Goal: Transaction & Acquisition: Obtain resource

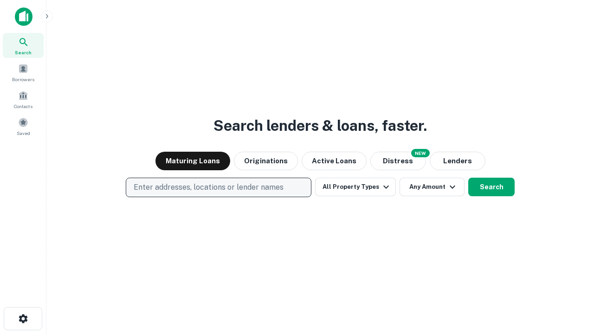
click at [218, 188] on p "Enter addresses, locations or lender names" at bounding box center [209, 187] width 150 height 11
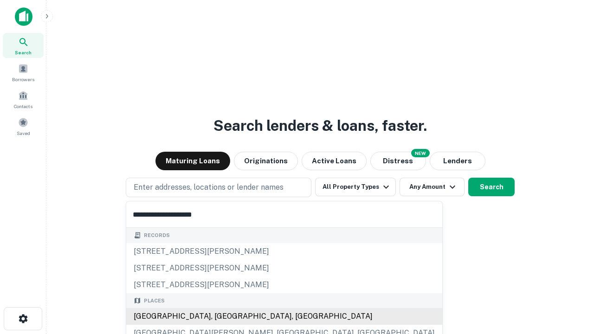
click at [222, 317] on div "Santa Monica, CA, USA" at bounding box center [284, 316] width 316 height 17
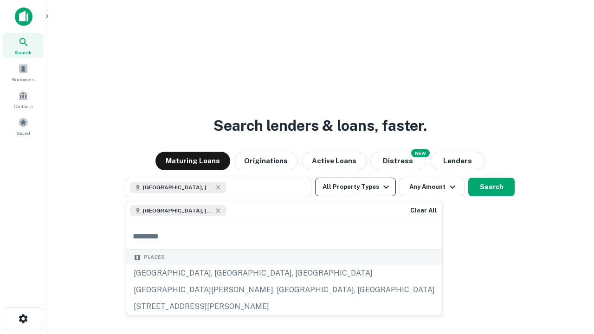
click at [356, 187] on button "All Property Types" at bounding box center [355, 187] width 81 height 19
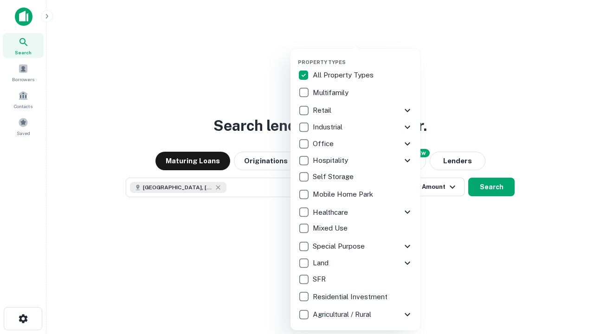
click at [363, 56] on button "button" at bounding box center [363, 56] width 130 height 0
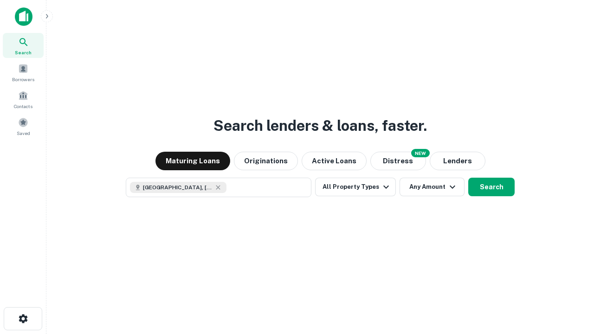
scroll to position [15, 0]
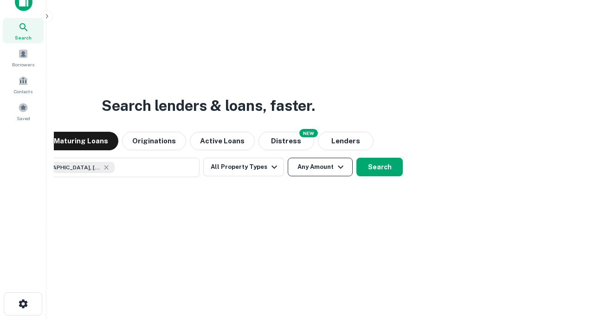
click at [288, 158] on button "Any Amount" at bounding box center [320, 167] width 65 height 19
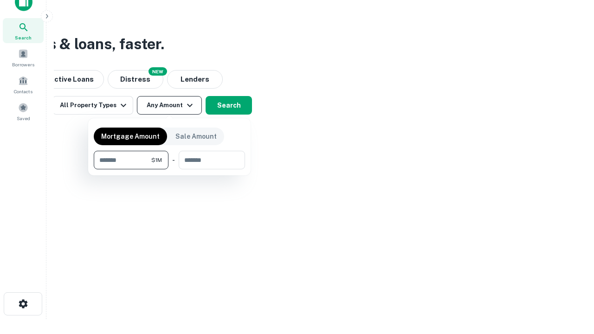
type input "*******"
click at [170, 170] on button "button" at bounding box center [169, 170] width 151 height 0
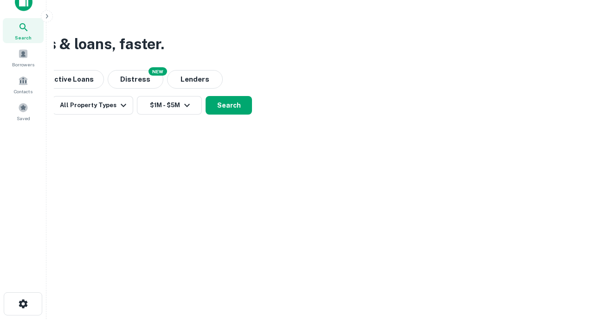
scroll to position [5, 171]
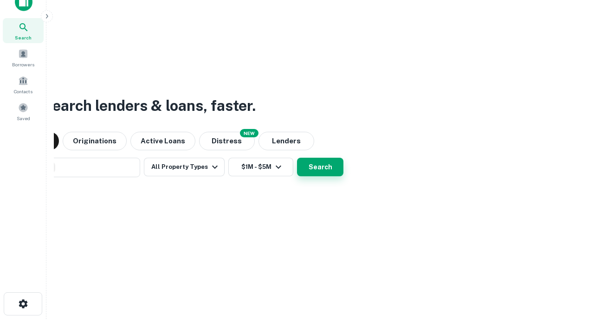
click at [297, 158] on button "Search" at bounding box center [320, 167] width 46 height 19
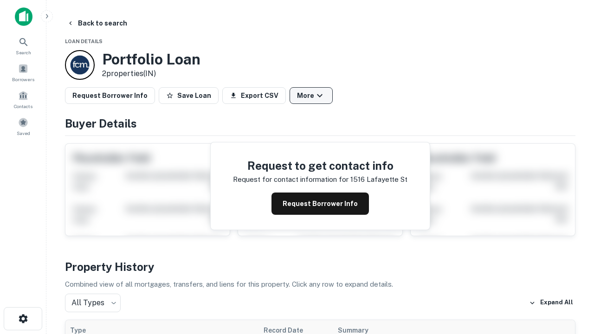
click at [311, 96] on button "More" at bounding box center [311, 95] width 43 height 17
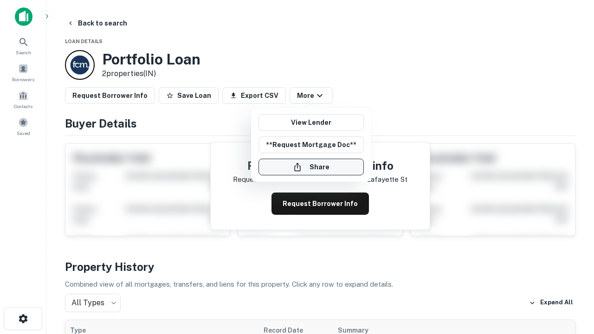
click at [311, 167] on button "Share" at bounding box center [311, 167] width 105 height 17
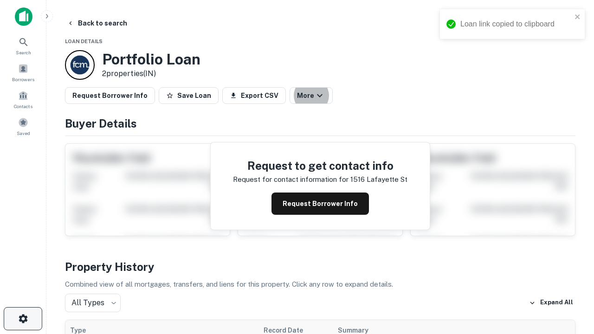
click at [23, 319] on icon "button" at bounding box center [23, 318] width 11 height 11
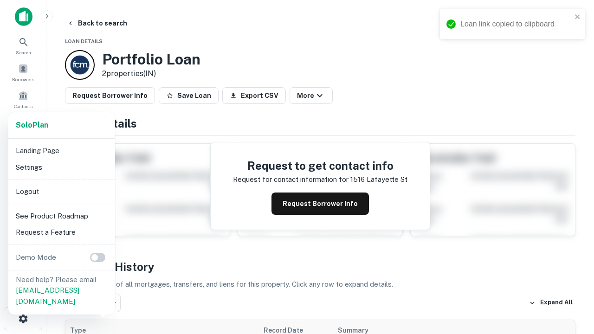
click at [61, 191] on li "Logout" at bounding box center [61, 191] width 99 height 17
